Goal: Task Accomplishment & Management: Use online tool/utility

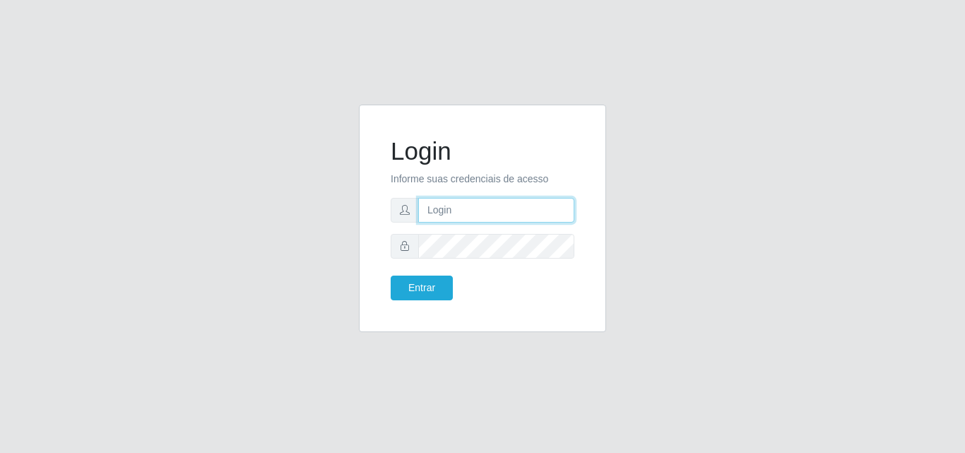
click at [467, 215] on input "text" at bounding box center [496, 210] width 156 height 25
type input "[PERSON_NAME]@saullus"
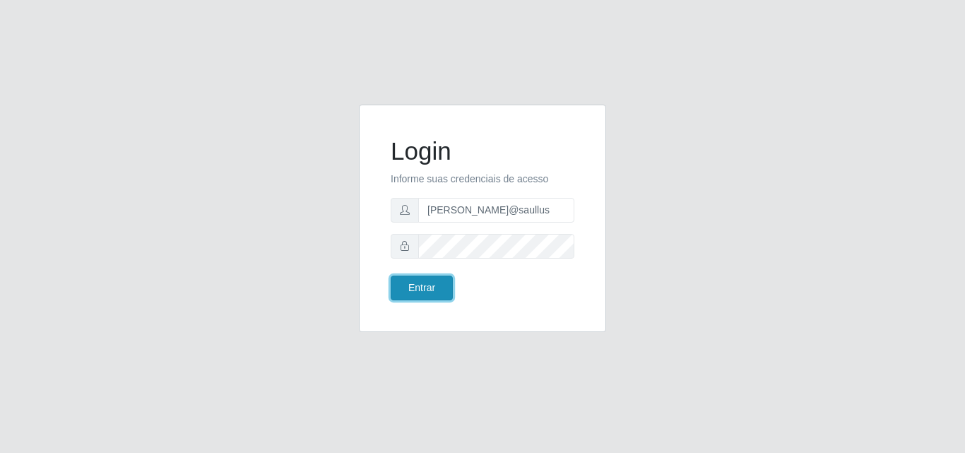
click at [428, 278] on button "Entrar" at bounding box center [422, 287] width 62 height 25
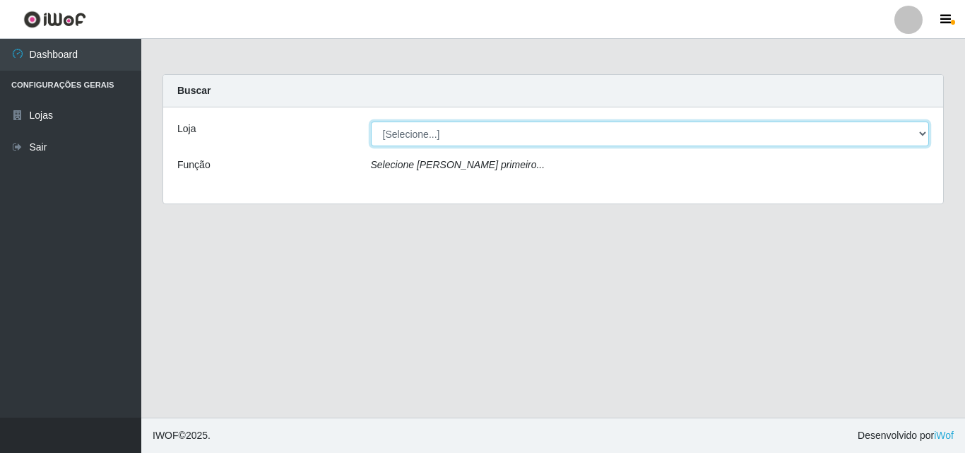
click at [922, 132] on select "[Selecione...] Saullus Supermercados" at bounding box center [650, 133] width 559 height 25
select select "423"
click at [371, 121] on select "[Selecione...] Saullus Supermercados" at bounding box center [650, 133] width 559 height 25
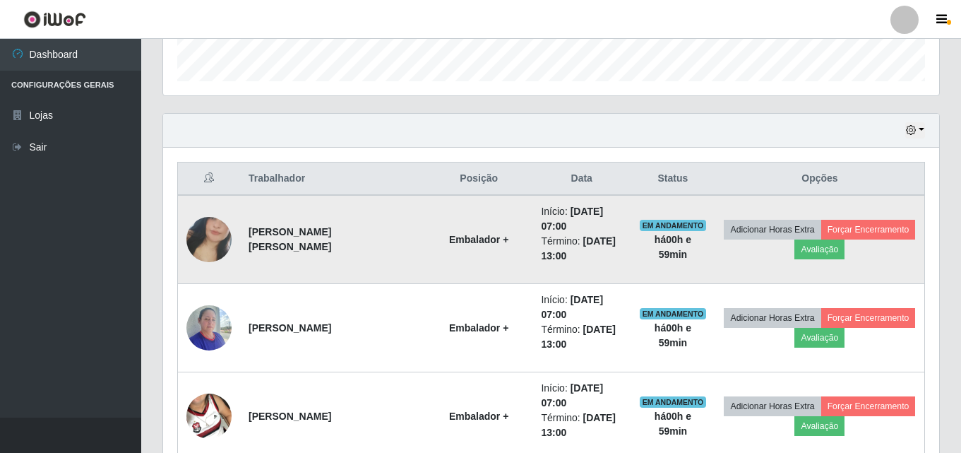
scroll to position [636, 0]
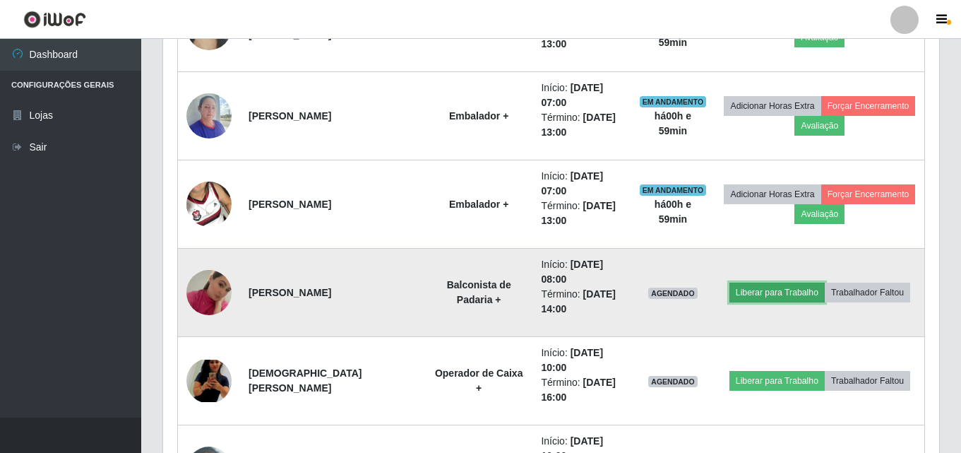
click at [777, 296] on button "Liberar para Trabalho" at bounding box center [777, 292] width 95 height 20
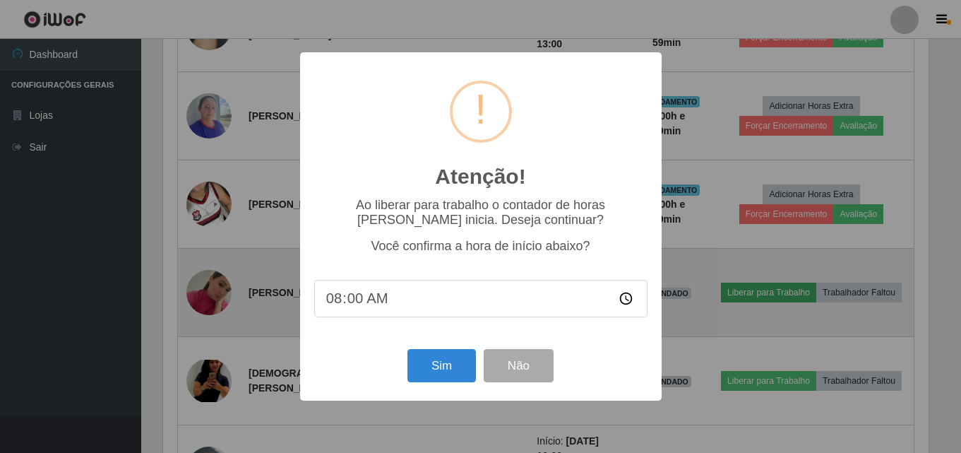
scroll to position [293, 769]
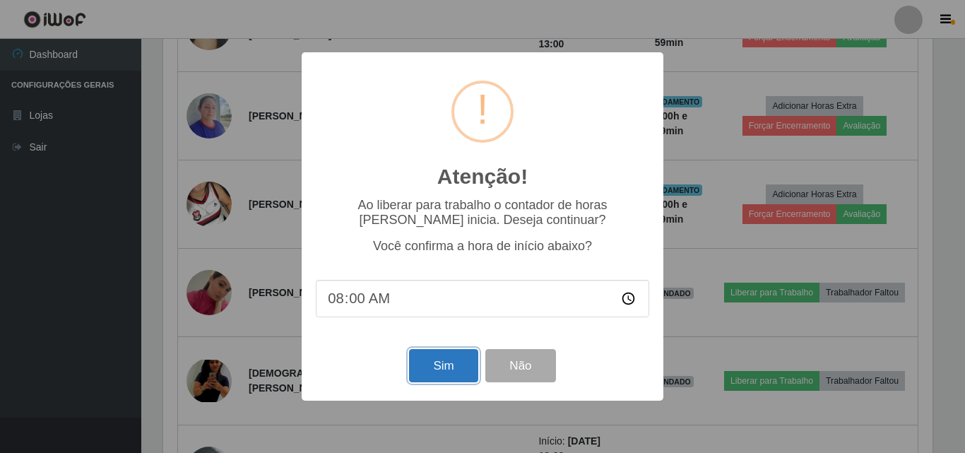
click at [439, 377] on button "Sim" at bounding box center [443, 365] width 69 height 33
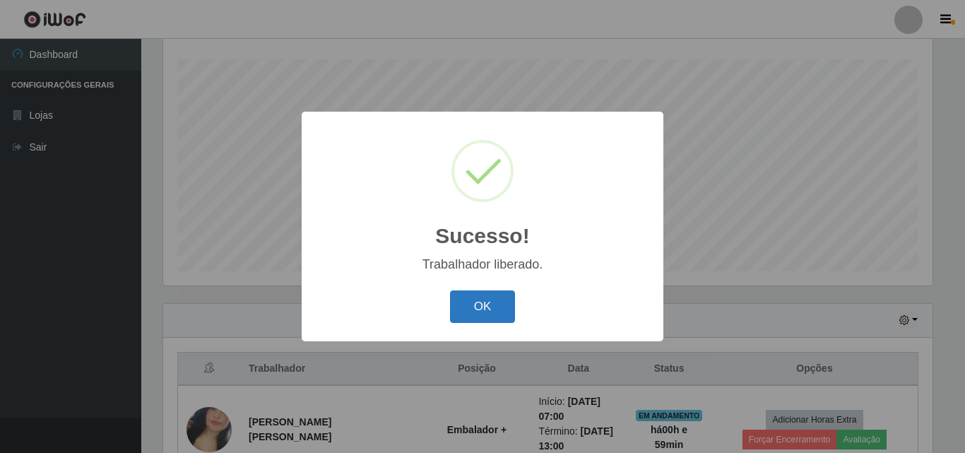
click at [495, 309] on button "OK" at bounding box center [483, 306] width 66 height 33
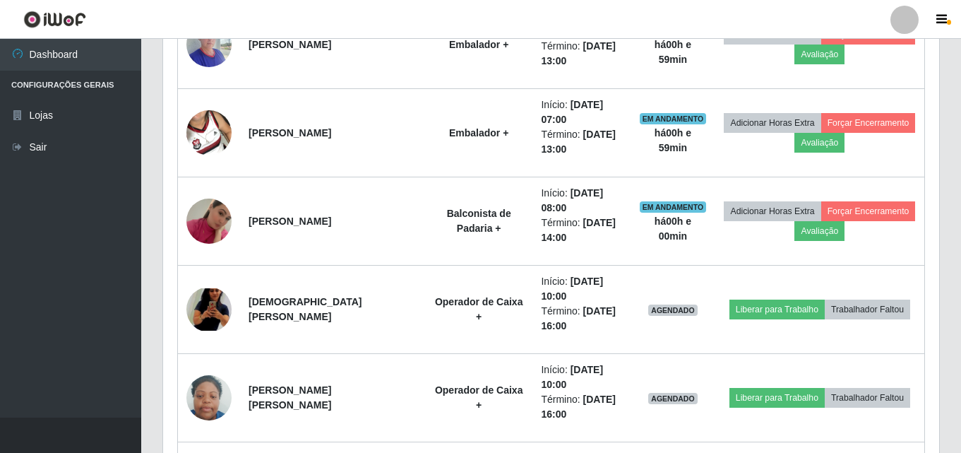
scroll to position [728, 0]
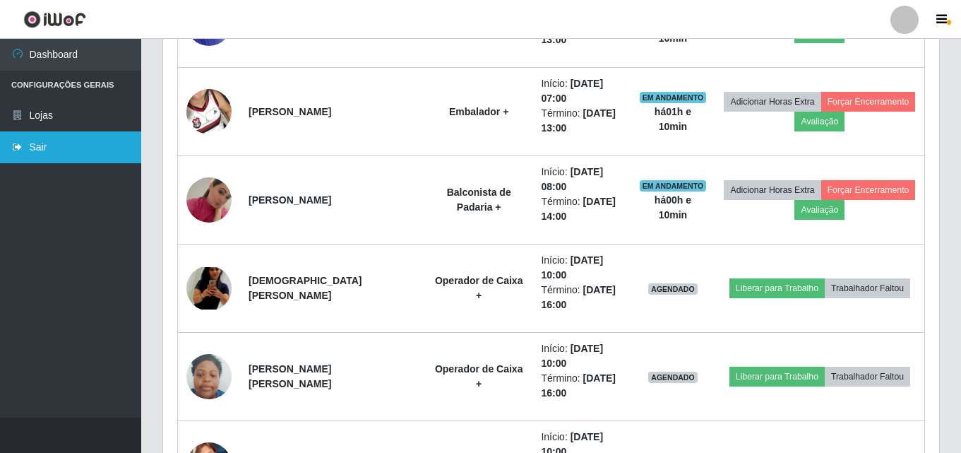
click at [82, 153] on link "Sair" at bounding box center [70, 147] width 141 height 32
